Goal: Task Accomplishment & Management: Use online tool/utility

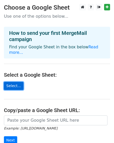
click at [10, 82] on link "Select..." at bounding box center [14, 86] width 20 height 8
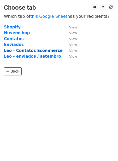
click at [48, 51] on strong "Leo - Contatos Ecommerce" at bounding box center [33, 50] width 59 height 5
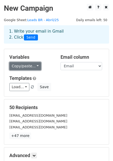
click at [34, 67] on link "Copy/paste..." at bounding box center [25, 66] width 32 height 8
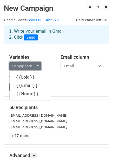
click at [34, 67] on link "Copy/paste..." at bounding box center [25, 66] width 32 height 8
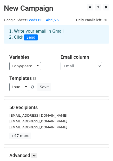
scroll to position [58, 0]
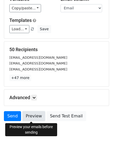
click at [36, 117] on link "Preview" at bounding box center [33, 116] width 23 height 10
click at [35, 116] on link "Preview" at bounding box center [33, 116] width 23 height 10
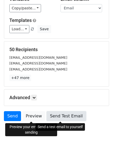
click at [72, 116] on link "Send Test Email" at bounding box center [67, 116] width 40 height 10
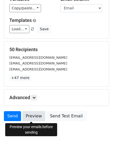
click at [35, 114] on link "Preview" at bounding box center [33, 116] width 23 height 10
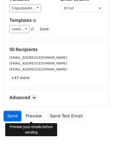
click at [12, 115] on link "Send" at bounding box center [12, 116] width 17 height 10
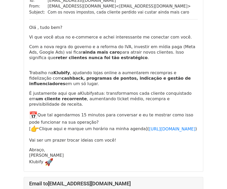
scroll to position [116, 0]
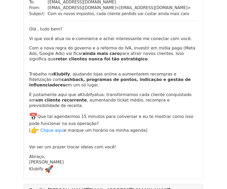
scroll to position [521, 0]
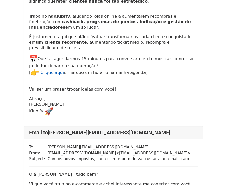
click at [56, 70] on link "Clique aqui" at bounding box center [51, 72] width 23 height 5
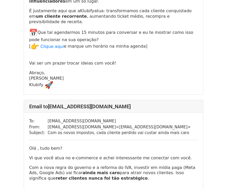
scroll to position [1389, 0]
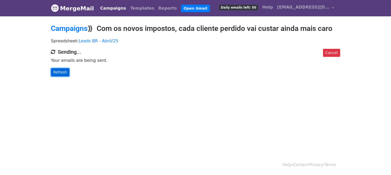
click at [61, 72] on link "Refresh" at bounding box center [60, 72] width 18 height 8
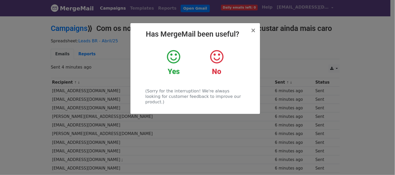
click at [172, 58] on icon at bounding box center [173, 57] width 13 height 16
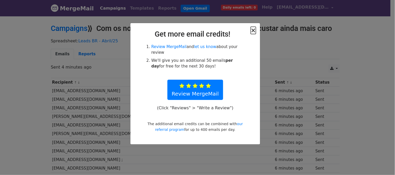
click at [254, 30] on span "×" at bounding box center [253, 30] width 5 height 7
